Goal: Transaction & Acquisition: Purchase product/service

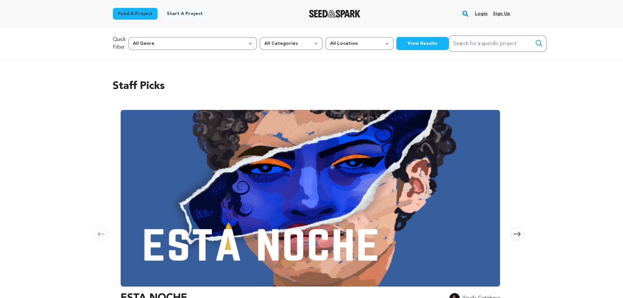
scroll to position [65, 0]
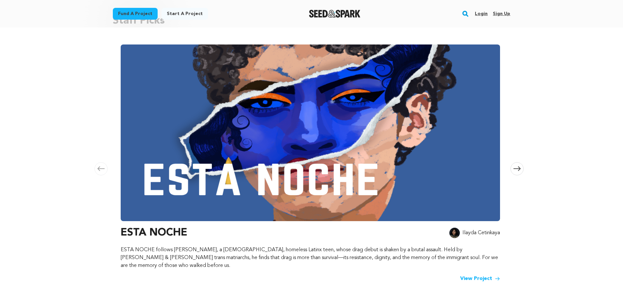
click at [513, 163] on span at bounding box center [516, 168] width 13 height 13
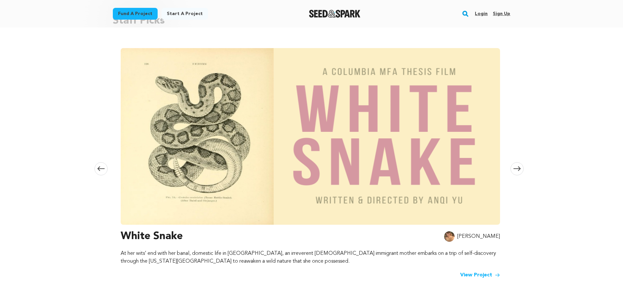
click at [516, 166] on icon at bounding box center [516, 168] width 7 height 5
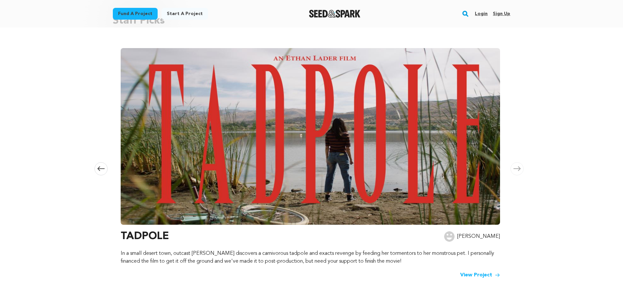
click at [104, 166] on icon at bounding box center [100, 168] width 7 height 5
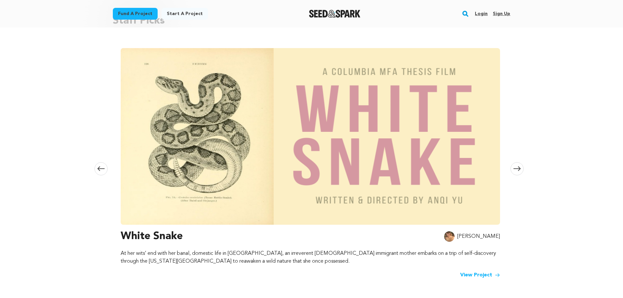
click at [479, 271] on link "View Project" at bounding box center [480, 275] width 40 height 8
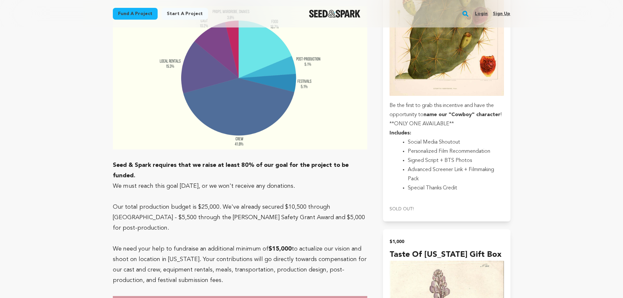
scroll to position [1700, 0]
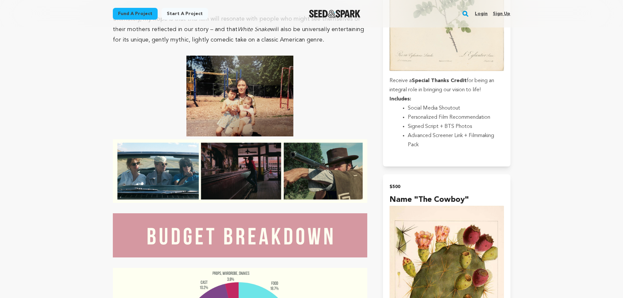
click at [135, 13] on link "Fund a project" at bounding box center [135, 14] width 45 height 12
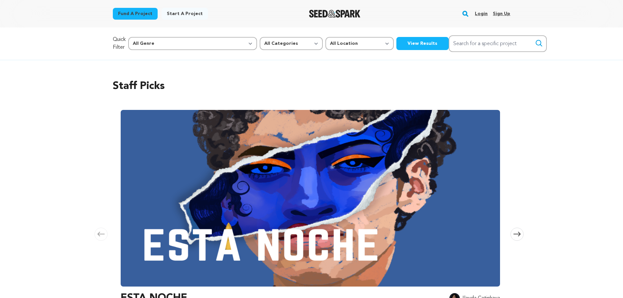
click at [260, 41] on select "All Categories Film Feature Film Short Series Music Video Comics Artist Residen…" at bounding box center [291, 43] width 63 height 13
select select "382"
click at [260, 37] on select "All Categories Film Feature Film Short Series Music Video Comics Artist Residen…" at bounding box center [291, 43] width 63 height 13
click at [356, 36] on div "Quick Filter All Genre Action Adventure Afrobeat Alternative Ambient Animation …" at bounding box center [311, 43] width 418 height 32
click at [396, 40] on button "View Results" at bounding box center [422, 43] width 52 height 13
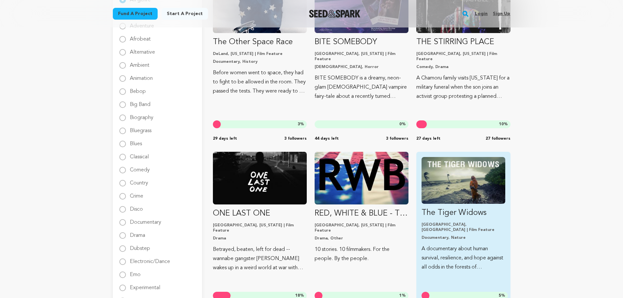
scroll to position [33, 0]
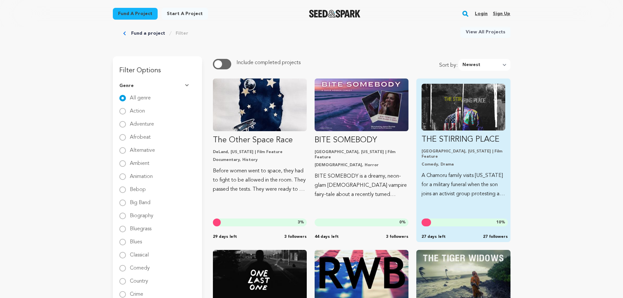
click at [464, 134] on link "THE STIRRING PLACE Los Angeles, California | Film Feature Comedy, Drama A Chamo…" at bounding box center [462, 141] width 83 height 115
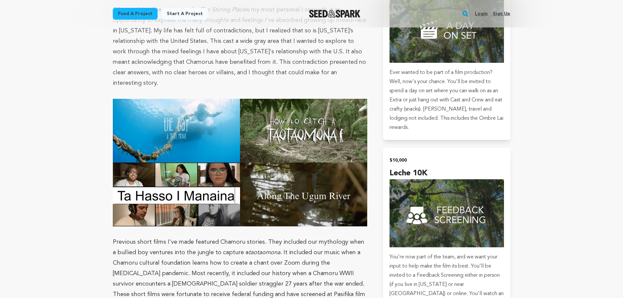
scroll to position [1308, 0]
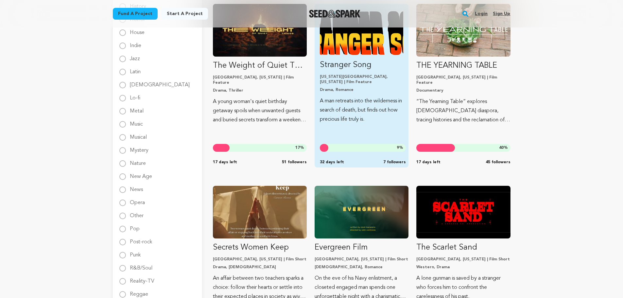
scroll to position [523, 0]
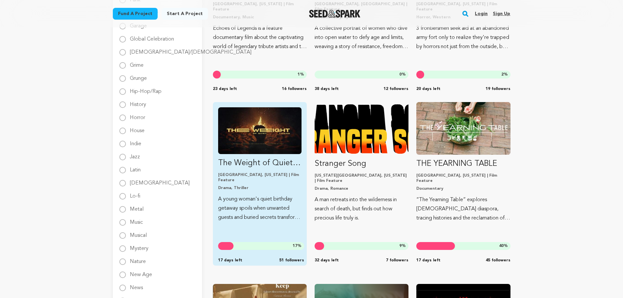
click at [286, 131] on img "Fund The Weight of Quiet Things" at bounding box center [259, 130] width 83 height 47
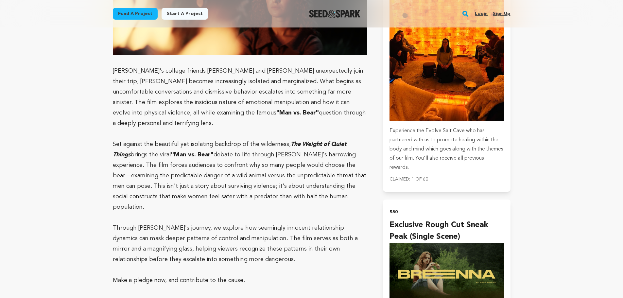
scroll to position [981, 0]
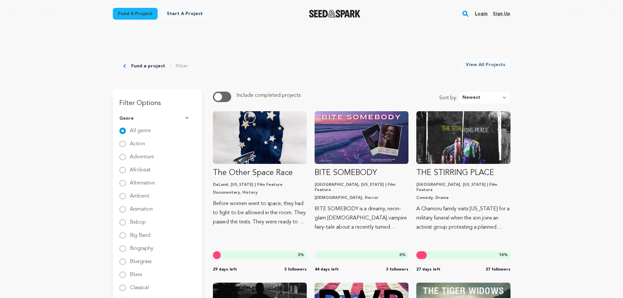
click at [145, 66] on link "Fund a project" at bounding box center [148, 66] width 34 height 7
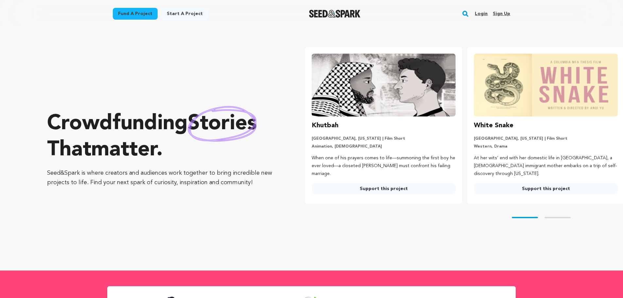
click at [135, 17] on link "Fund a project" at bounding box center [135, 14] width 45 height 12
